Goal: Task Accomplishment & Management: Complete application form

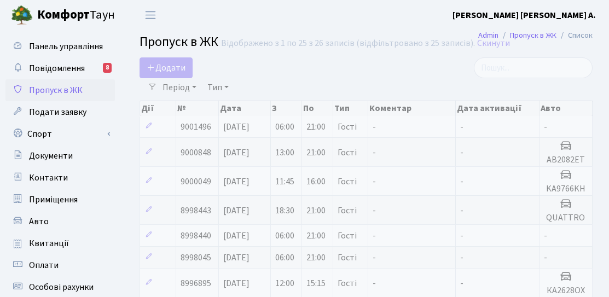
select select "25"
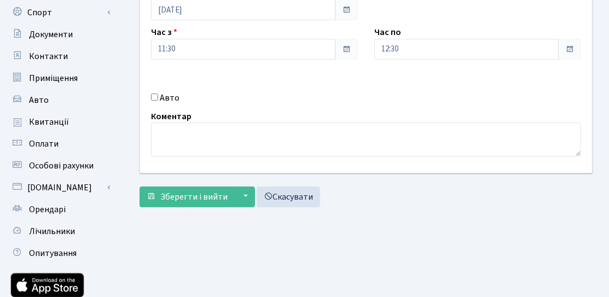
scroll to position [85, 0]
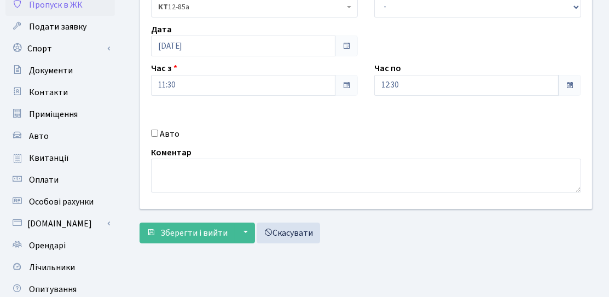
click at [160, 132] on label "Авто" at bounding box center [170, 133] width 20 height 13
click at [158, 132] on input "Авто" at bounding box center [154, 132] width 7 height 7
checkbox input "true"
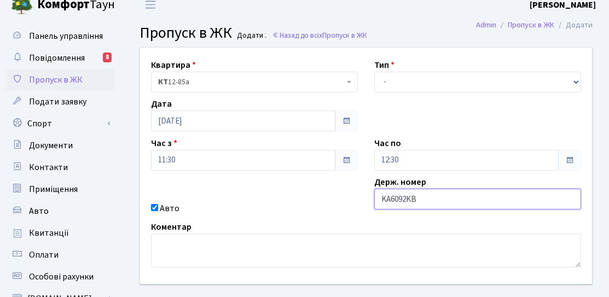
scroll to position [0, 0]
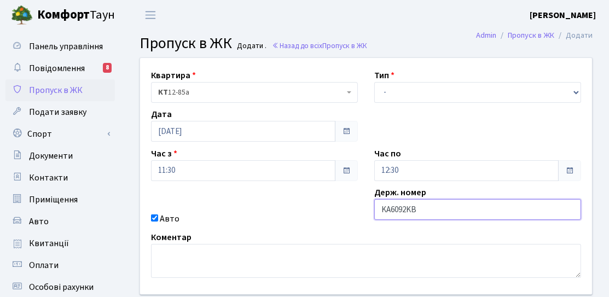
type input "KA6092KB"
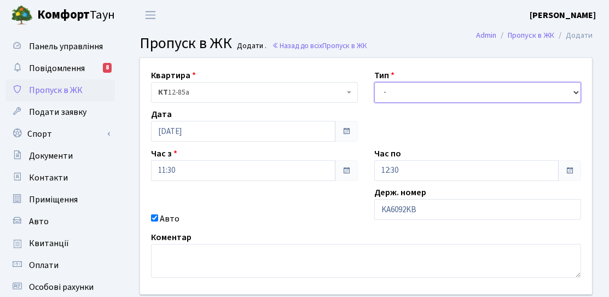
drag, startPoint x: 438, startPoint y: 94, endPoint x: 374, endPoint y: 141, distance: 80.2
click at [438, 94] on select "- Доставка Таксі Гості Сервіс" at bounding box center [477, 92] width 207 height 21
select select "3"
click at [374, 82] on select "- Доставка Таксі Гості Сервіс" at bounding box center [477, 92] width 207 height 21
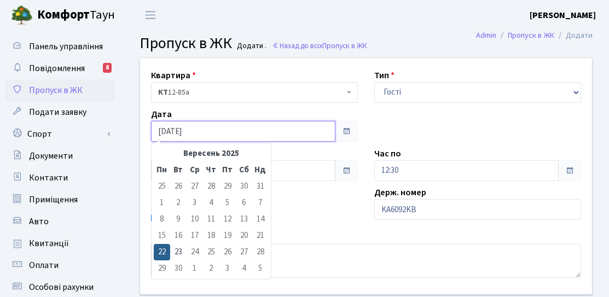
click at [228, 131] on input "[DATE]" at bounding box center [243, 131] width 184 height 21
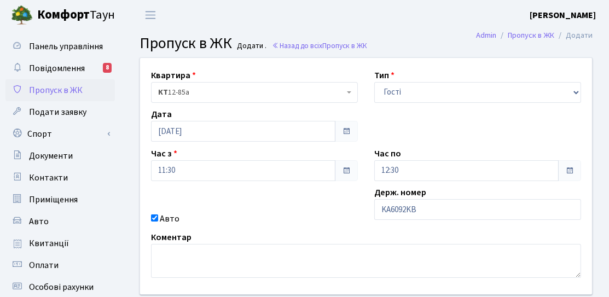
click at [425, 119] on div "Квартира <b>КТ</b>&nbsp;&nbsp;&nbsp;&nbsp;12-85а КТ 12-85а Тип - Доставка Таксі…" at bounding box center [366, 176] width 468 height 236
click at [466, 166] on input "12:30" at bounding box center [466, 170] width 184 height 21
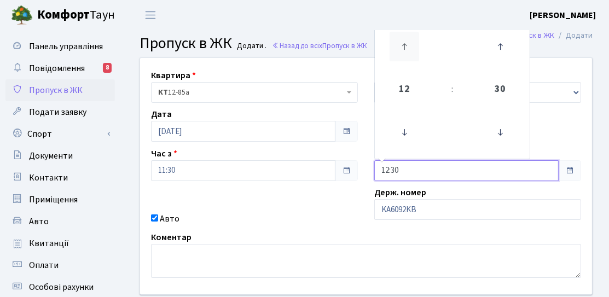
click at [414, 55] on icon at bounding box center [405, 47] width 30 height 30
click at [413, 55] on icon at bounding box center [405, 47] width 30 height 30
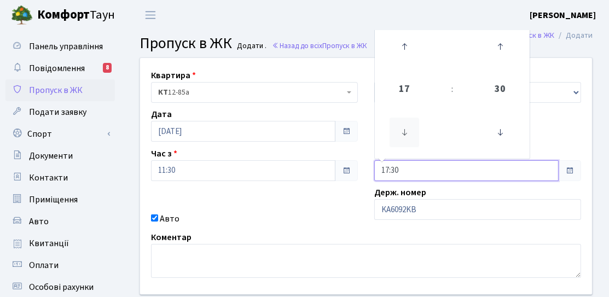
click at [415, 128] on icon at bounding box center [405, 133] width 30 height 30
drag, startPoint x: 511, startPoint y: 124, endPoint x: 502, endPoint y: 121, distance: 9.2
click at [511, 124] on icon at bounding box center [500, 133] width 30 height 30
click at [503, 123] on icon at bounding box center [500, 133] width 30 height 30
click at [533, 114] on div "Квартира <b>КТ</b>&nbsp;&nbsp;&nbsp;&nbsp;12-85а КТ 12-85а Тип - Доставка Таксі…" at bounding box center [366, 176] width 468 height 236
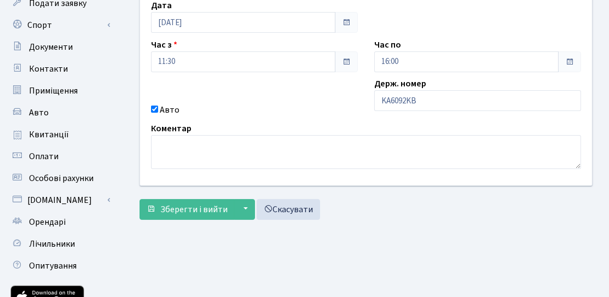
scroll to position [109, 0]
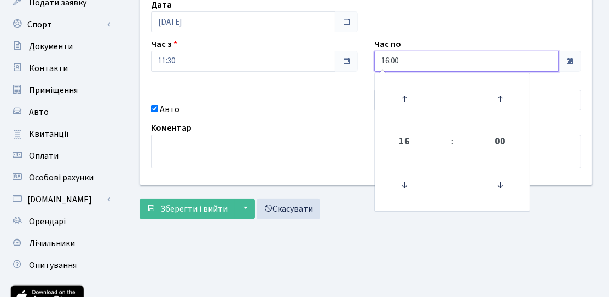
click at [431, 68] on input "16:00" at bounding box center [466, 61] width 184 height 21
click at [411, 101] on icon at bounding box center [405, 99] width 30 height 30
type input "17:00"
click at [356, 121] on div "Коментар" at bounding box center [366, 144] width 446 height 47
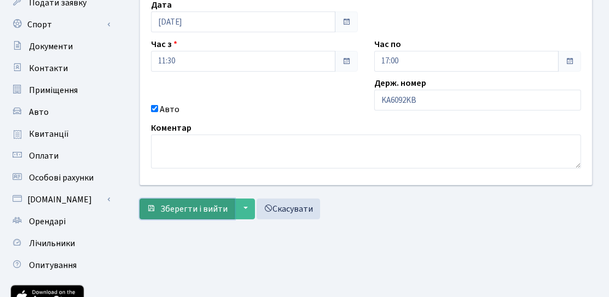
click at [189, 203] on span "Зберегти і вийти" at bounding box center [193, 209] width 67 height 12
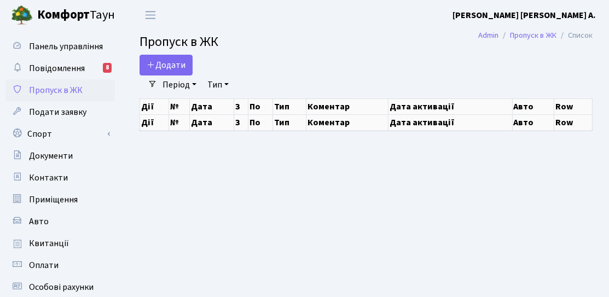
select select "25"
